Goal: Task Accomplishment & Management: Complete application form

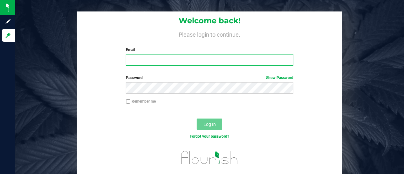
type input "[PERSON_NAME][EMAIL_ADDRESS][PERSON_NAME][DOMAIN_NAME]"
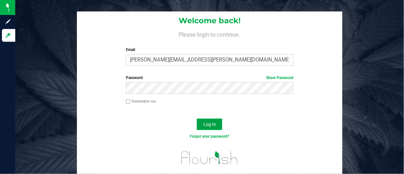
click at [206, 128] on button "Log In" at bounding box center [209, 123] width 25 height 11
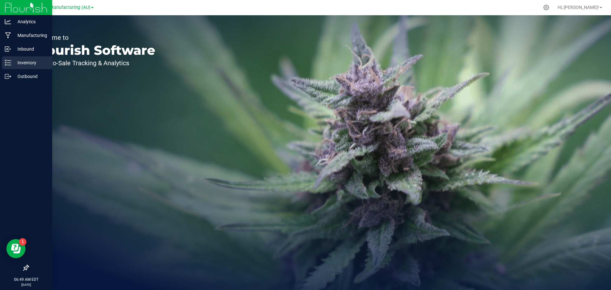
click at [30, 63] on p "Inventory" at bounding box center [30, 63] width 38 height 8
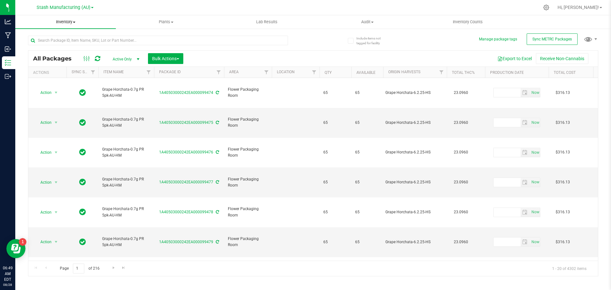
click at [74, 23] on span at bounding box center [74, 22] width 3 height 1
click at [73, 75] on li "From bill of materials" at bounding box center [65, 77] width 101 height 8
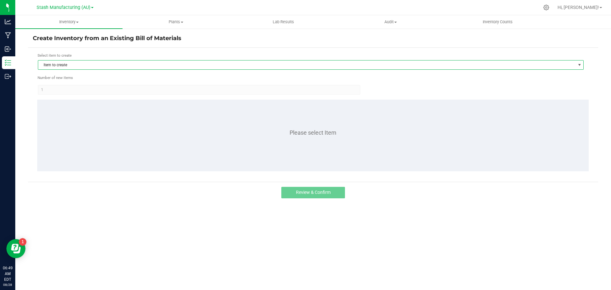
click at [88, 66] on span "Item to create" at bounding box center [306, 64] width 537 height 9
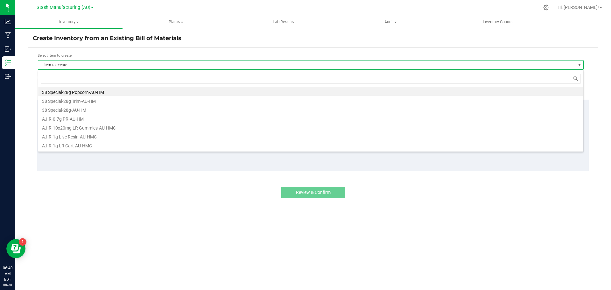
scroll to position [10, 546]
type input "strawberry pi"
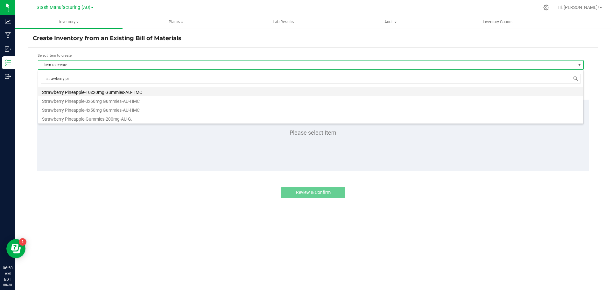
click at [111, 90] on li "Strawberry Pineapple-10x20mg Gummies-AU-HMC" at bounding box center [310, 91] width 545 height 9
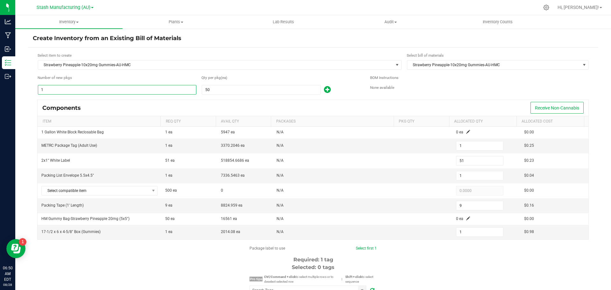
click at [70, 87] on input "1" at bounding box center [117, 89] width 158 height 9
type input "5"
type input "255"
type input "5"
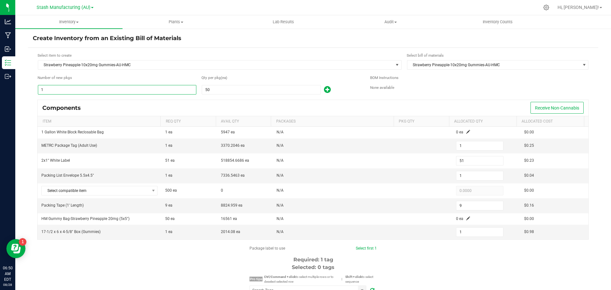
type input "45"
type input "5"
type input "50"
type input "2,550"
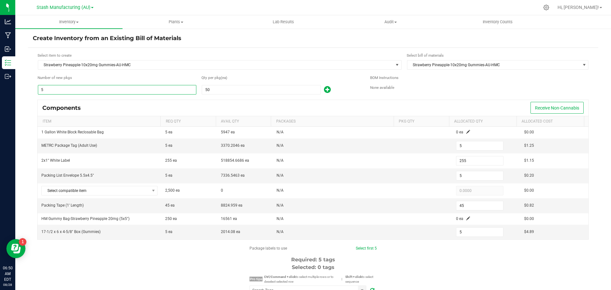
type input "50"
type input "450"
type input "50"
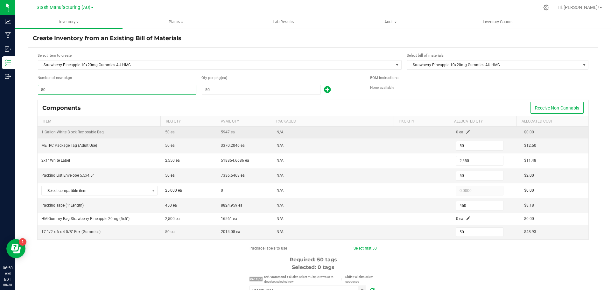
type input "50"
click at [404, 132] on span at bounding box center [468, 132] width 4 height 4
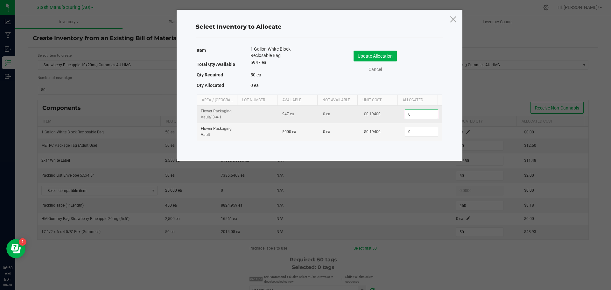
click at [404, 113] on input "0" at bounding box center [421, 114] width 32 height 9
type input "1"
type input "0"
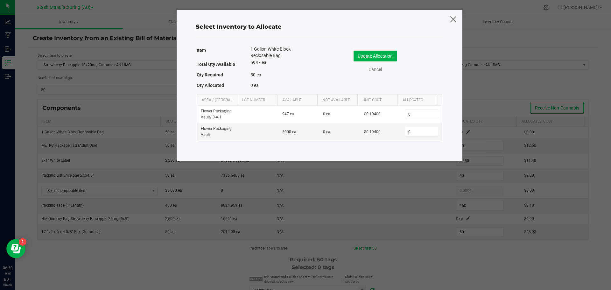
click at [404, 20] on icon at bounding box center [453, 18] width 9 height 15
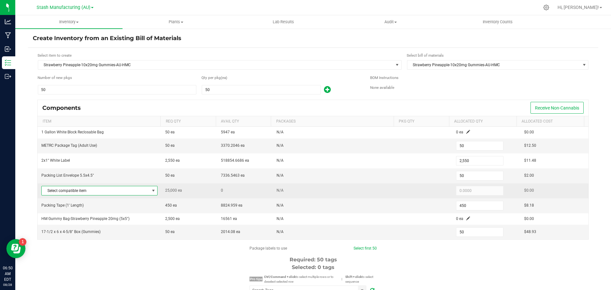
click at [151, 173] on span at bounding box center [153, 190] width 5 height 5
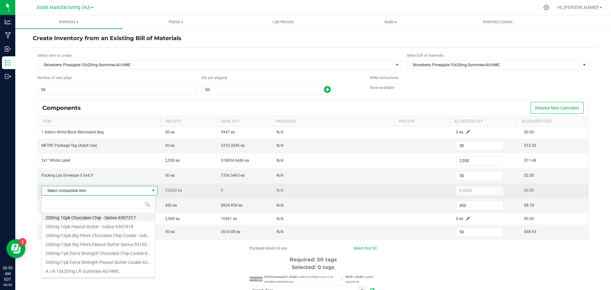
scroll to position [10, 114]
type input "strawberry"
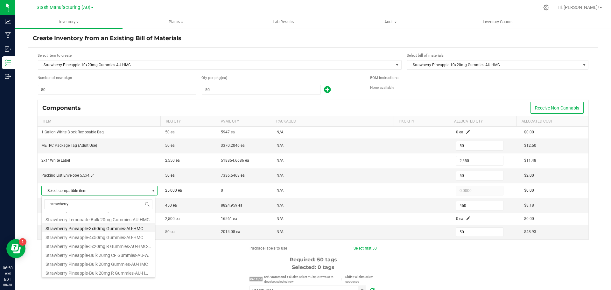
scroll to position [35, 0]
click at [119, 173] on li "Strawberry Pineapple-Bulk 20mg Gummies-AU-HMC" at bounding box center [98, 262] width 113 height 9
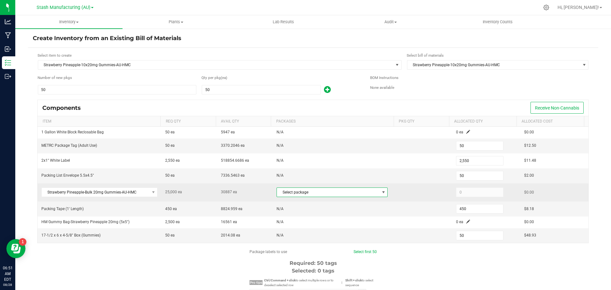
click at [381, 173] on span at bounding box center [383, 192] width 5 height 5
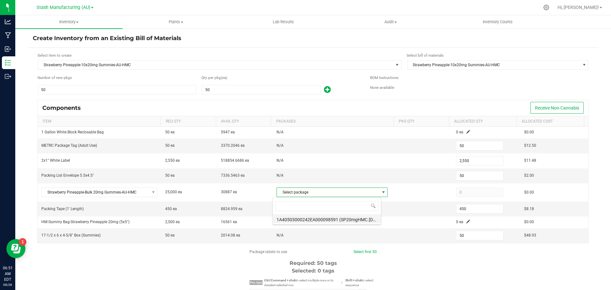
click at [336, 173] on li "1A40503000242EA000098591 (SP20mgHMC.[DATE])" at bounding box center [327, 218] width 108 height 9
type input "25,000"
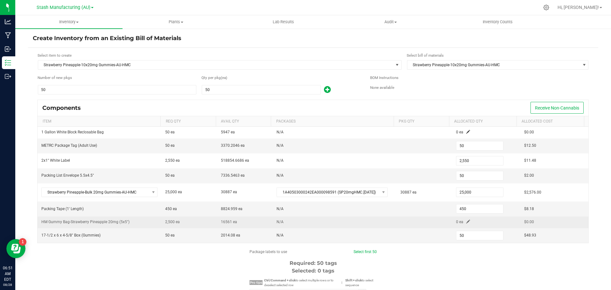
click at [404, 173] on span at bounding box center [468, 222] width 4 height 4
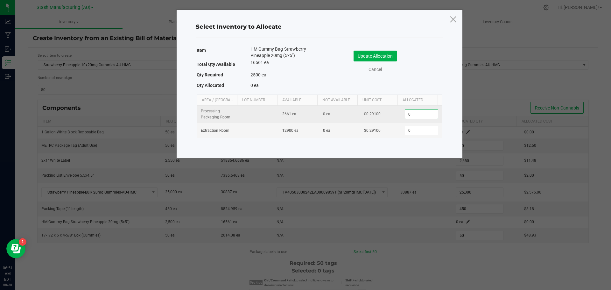
click at [404, 111] on input "0" at bounding box center [421, 114] width 32 height 9
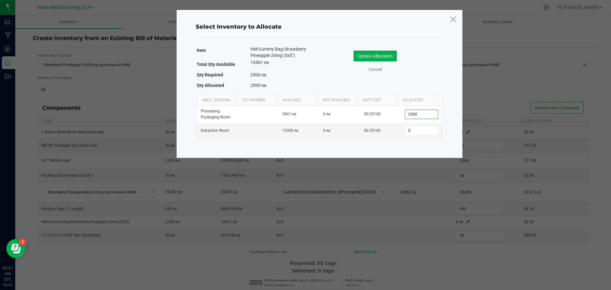
type input "2,500"
click at [373, 61] on div "Update Allocation Cancel" at bounding box center [380, 62] width 113 height 22
click at [374, 56] on button "Update Allocation" at bounding box center [374, 56] width 43 height 11
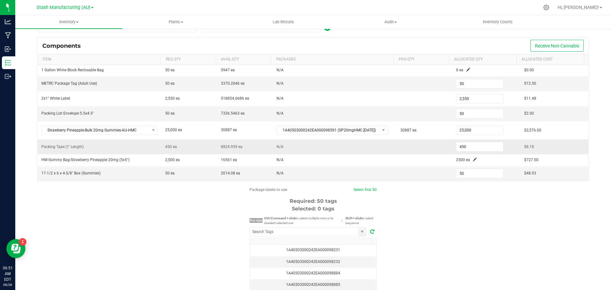
scroll to position [106, 0]
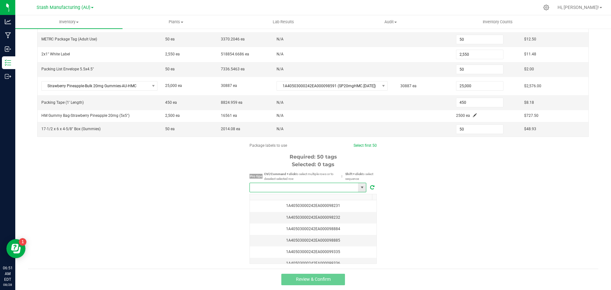
click at [274, 173] on input "NO DATA FOUND" at bounding box center [304, 187] width 108 height 9
click at [313, 173] on li "1A40503000242EA000099486" at bounding box center [306, 198] width 116 height 11
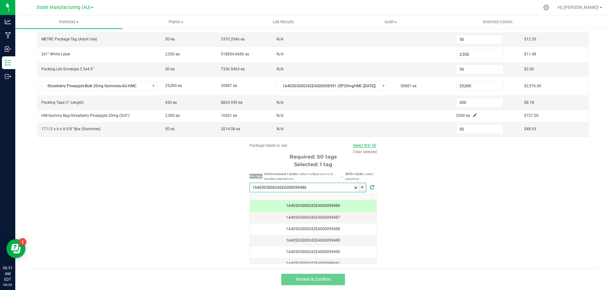
type input "1A40503000242EA000099486"
click at [368, 144] on link "Select first 50" at bounding box center [364, 145] width 23 height 4
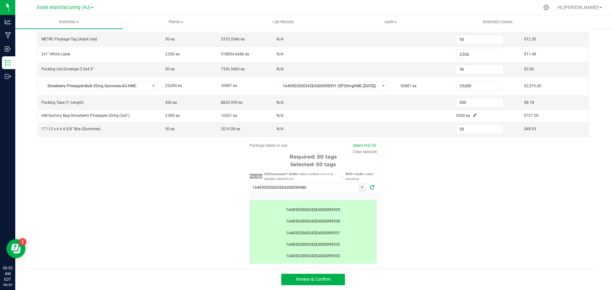
scroll to position [536, 0]
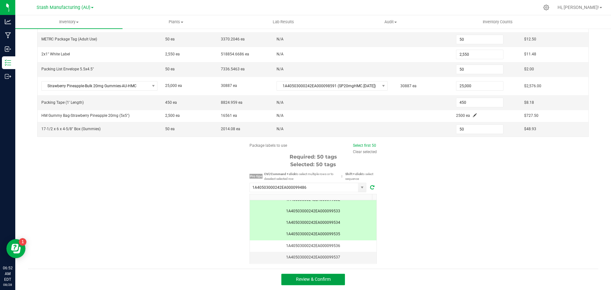
click at [331, 173] on button "Review & Confirm" at bounding box center [313, 279] width 64 height 11
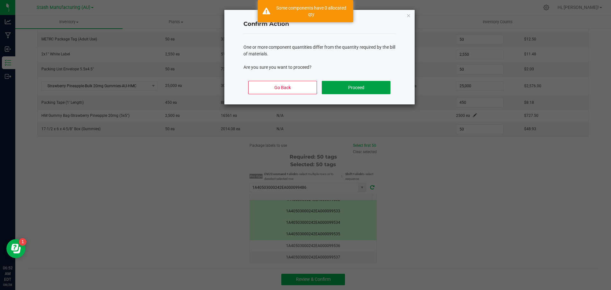
click at [357, 87] on button "Proceed" at bounding box center [356, 87] width 68 height 13
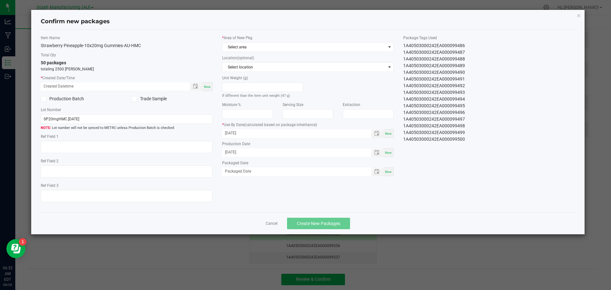
click at [205, 87] on span "Now" at bounding box center [207, 86] width 7 height 3
type input "[DATE] 06:52 AM"
click at [389, 47] on span at bounding box center [389, 47] width 5 height 5
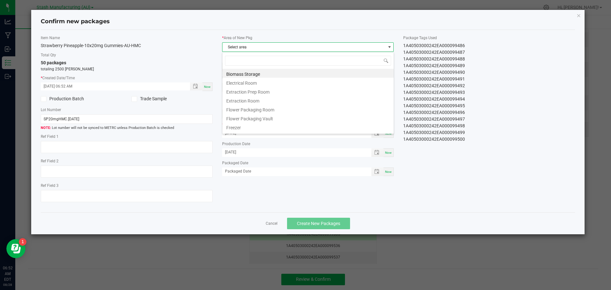
scroll to position [10, 172]
type input "pro"
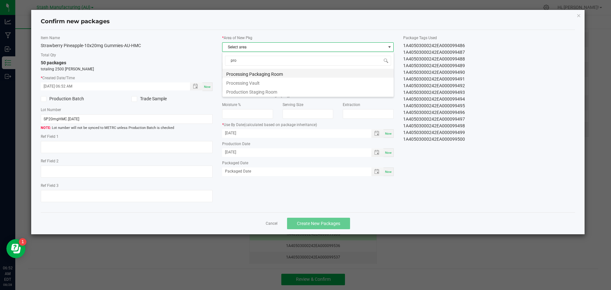
click at [260, 71] on li "Processing Packaging Room" at bounding box center [307, 73] width 171 height 9
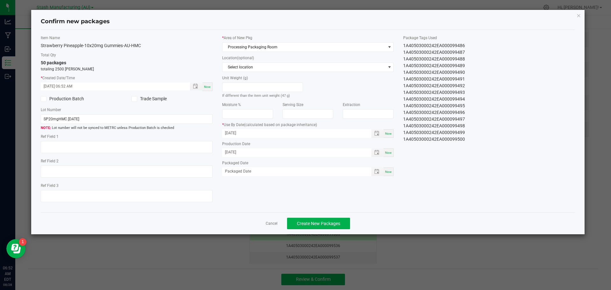
click at [390, 172] on span "Now" at bounding box center [388, 171] width 7 height 3
type input "[DATE]"
click at [314, 173] on span "Create New Packages" at bounding box center [318, 223] width 43 height 5
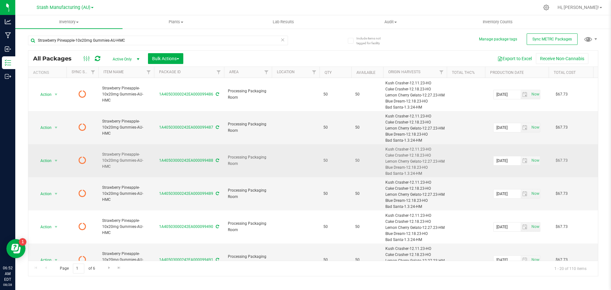
click at [216, 161] on icon at bounding box center [217, 160] width 3 height 4
